Goal: Navigation & Orientation: Find specific page/section

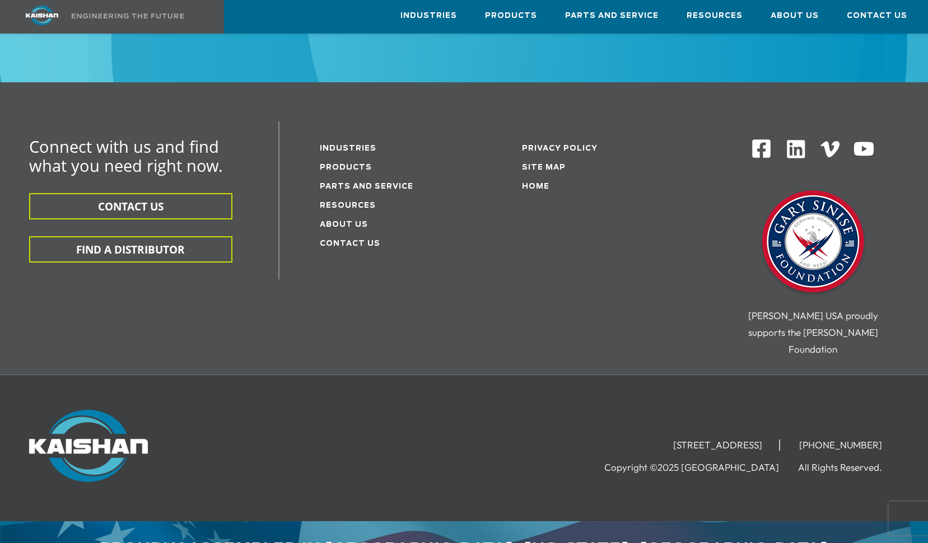
scroll to position [1857, 0]
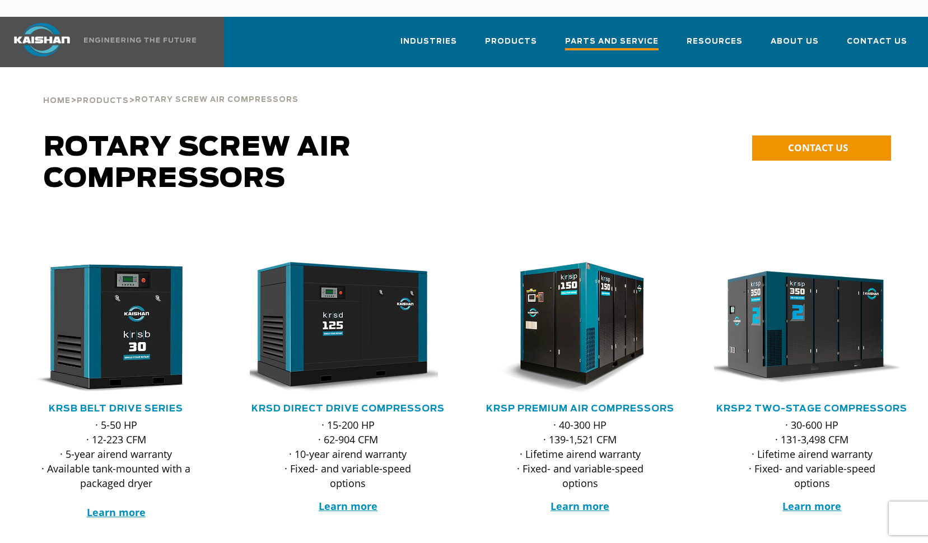
click at [622, 35] on span "Parts and Service" at bounding box center [612, 42] width 94 height 15
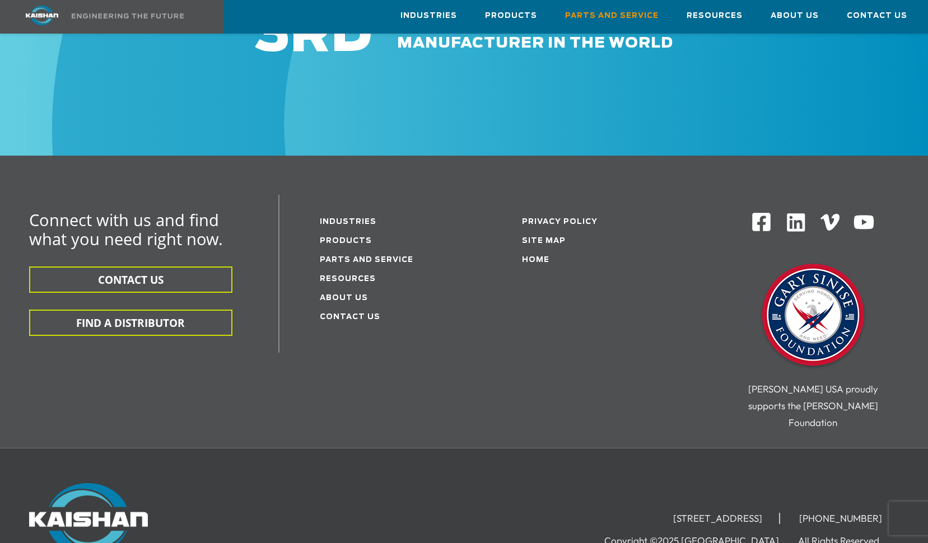
scroll to position [1446, 0]
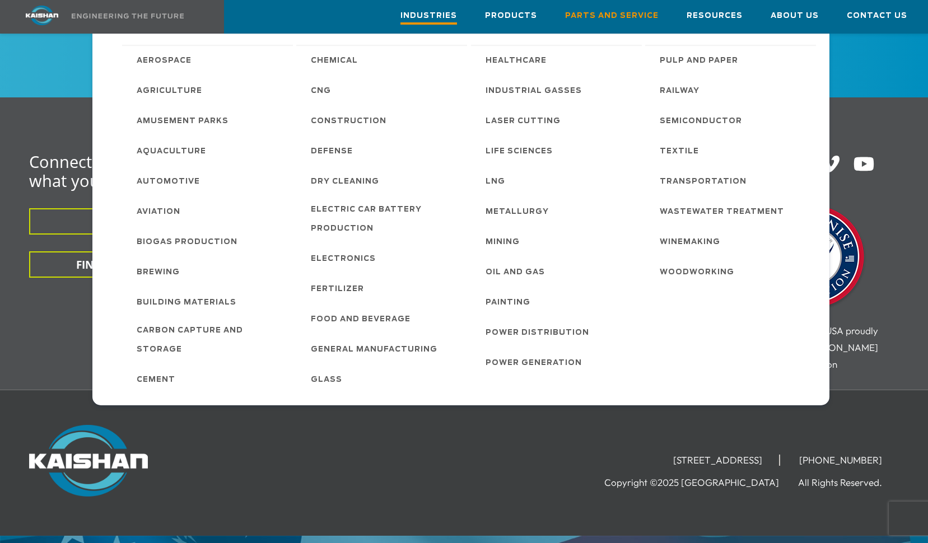
click at [450, 13] on span "Industries" at bounding box center [429, 17] width 57 height 15
